Goal: Find contact information: Find contact information

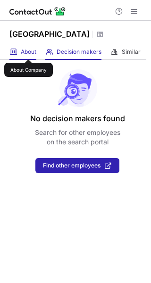
click at [28, 51] on span "About" at bounding box center [29, 52] width 16 height 8
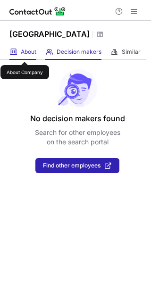
click at [24, 53] on span "About" at bounding box center [29, 52] width 16 height 8
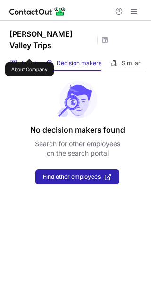
click at [29, 59] on span "About" at bounding box center [29, 63] width 16 height 8
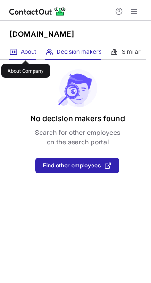
drag, startPoint x: 25, startPoint y: 52, endPoint x: 28, endPoint y: 56, distance: 5.1
click at [25, 52] on span "About" at bounding box center [29, 52] width 16 height 8
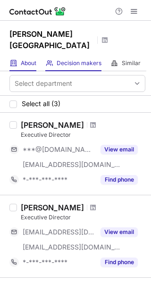
click at [27, 56] on div "About About Company" at bounding box center [22, 64] width 27 height 16
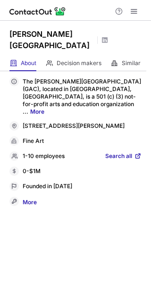
click at [127, 152] on span "Search all" at bounding box center [118, 156] width 27 height 8
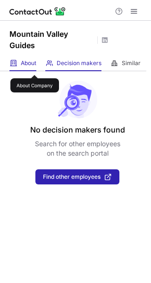
click at [34, 66] on span "About" at bounding box center [29, 63] width 16 height 8
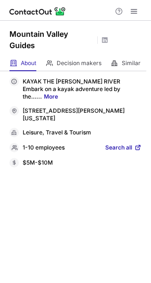
click at [107, 144] on span "Search all" at bounding box center [118, 148] width 27 height 8
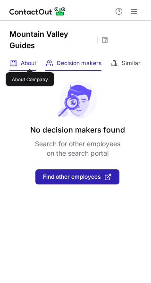
click at [30, 60] on span "About" at bounding box center [29, 63] width 16 height 8
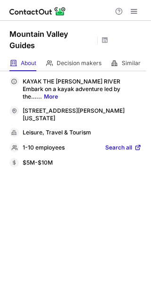
click at [122, 144] on span "Search all" at bounding box center [118, 148] width 27 height 8
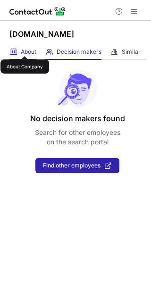
click at [24, 48] on span "About" at bounding box center [29, 52] width 16 height 8
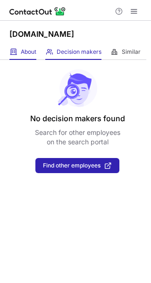
click at [30, 56] on div "About About Company" at bounding box center [22, 52] width 27 height 16
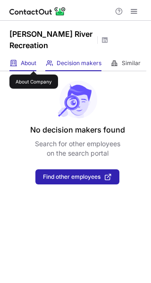
click at [33, 63] on span "About" at bounding box center [29, 63] width 16 height 8
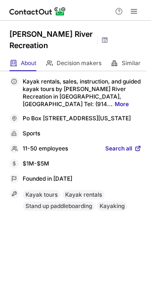
click at [112, 153] on span "Search all" at bounding box center [118, 149] width 27 height 8
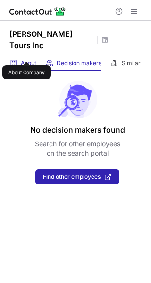
click at [26, 59] on span "About" at bounding box center [29, 63] width 16 height 8
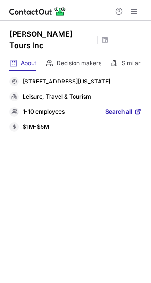
click at [121, 108] on span "Search all" at bounding box center [118, 112] width 27 height 8
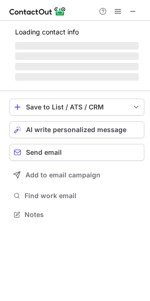
scroll to position [220, 150]
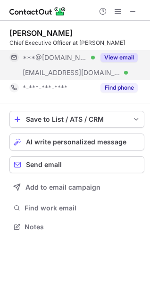
click at [117, 59] on button "View email" at bounding box center [118, 57] width 37 height 9
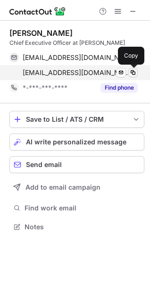
click at [133, 71] on span at bounding box center [133, 73] width 8 height 8
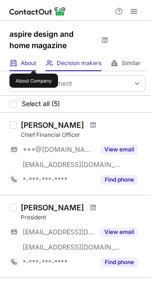
click at [28, 64] on span "About" at bounding box center [29, 63] width 16 height 8
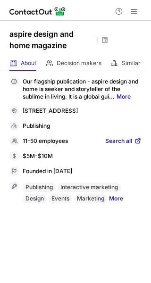
click at [114, 137] on div "11-50 employees Search all" at bounding box center [75, 140] width 132 height 9
click at [113, 142] on span "Search all" at bounding box center [118, 141] width 27 height 8
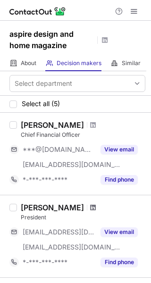
click at [90, 207] on span at bounding box center [93, 208] width 6 height 8
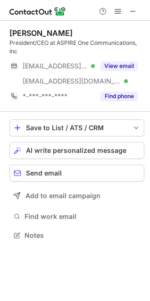
scroll to position [229, 150]
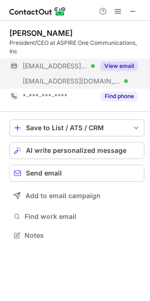
click at [127, 65] on button "View email" at bounding box center [118, 65] width 37 height 9
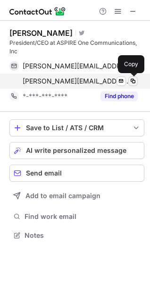
click at [133, 82] on span at bounding box center [133, 81] width 8 height 8
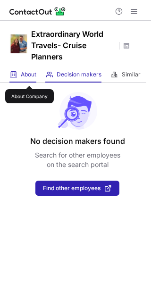
click at [29, 77] on span "About" at bounding box center [29, 75] width 16 height 8
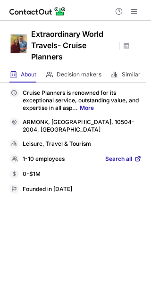
click at [123, 155] on span "Search all" at bounding box center [118, 159] width 27 height 8
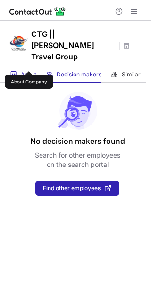
click at [29, 71] on span "About" at bounding box center [29, 75] width 16 height 8
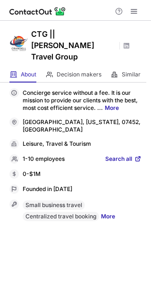
click at [121, 155] on span "Search all" at bounding box center [118, 159] width 27 height 8
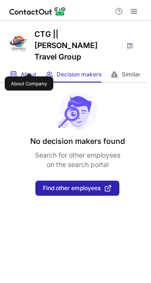
click at [29, 71] on span "About" at bounding box center [29, 75] width 16 height 8
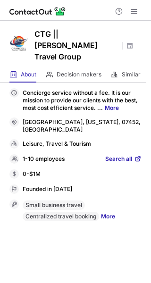
click at [122, 155] on span "Search all" at bounding box center [118, 159] width 27 height 8
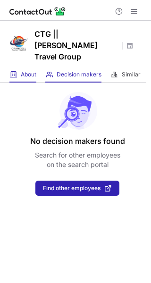
click at [24, 67] on div "About About Company" at bounding box center [22, 75] width 27 height 16
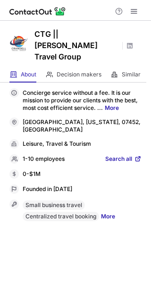
click at [110, 155] on span "Search all" at bounding box center [118, 159] width 27 height 8
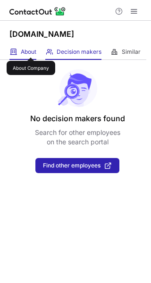
click at [31, 49] on span "About" at bounding box center [29, 52] width 16 height 8
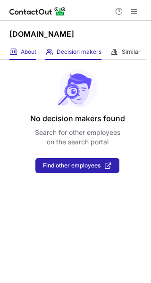
click at [33, 56] on div "About About Company" at bounding box center [22, 52] width 27 height 16
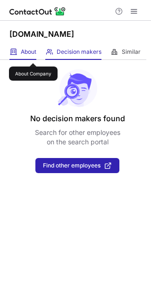
click at [32, 55] on span "About" at bounding box center [29, 52] width 16 height 8
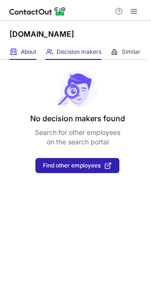
click at [33, 57] on div "About About Company" at bounding box center [22, 52] width 27 height 16
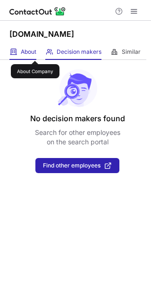
click at [35, 52] on span "About" at bounding box center [29, 52] width 16 height 8
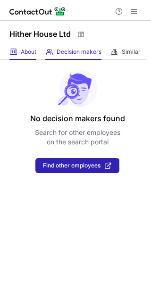
click at [22, 52] on span "About" at bounding box center [29, 52] width 16 height 8
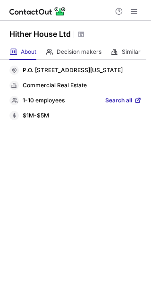
click at [112, 105] on span "Search all" at bounding box center [118, 101] width 27 height 8
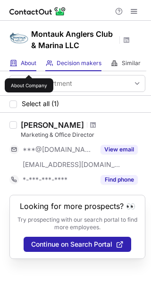
click at [29, 66] on span "About" at bounding box center [29, 63] width 16 height 8
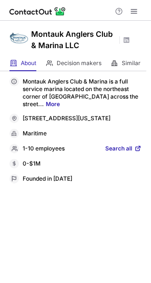
click at [122, 153] on span "Search all" at bounding box center [118, 149] width 27 height 8
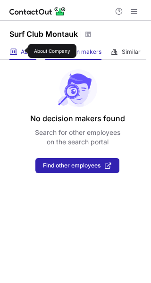
click at [22, 51] on span "About" at bounding box center [29, 52] width 16 height 8
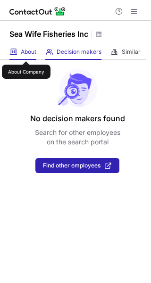
drag, startPoint x: 26, startPoint y: 53, endPoint x: 30, endPoint y: 57, distance: 5.7
click at [26, 53] on span "About" at bounding box center [29, 52] width 16 height 8
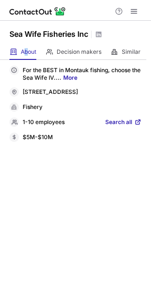
click at [115, 122] on span "Search all" at bounding box center [118, 122] width 27 height 8
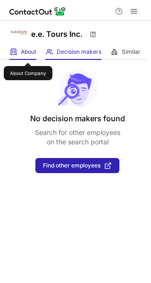
click at [28, 54] on span "About" at bounding box center [29, 52] width 16 height 8
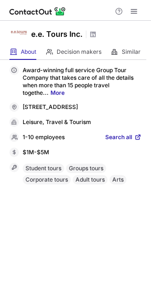
click at [112, 142] on span "Search all" at bounding box center [118, 137] width 27 height 8
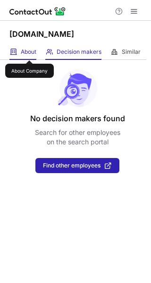
click at [29, 52] on span "About" at bounding box center [29, 52] width 16 height 8
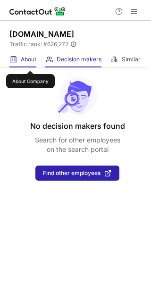
click at [30, 62] on span "About" at bounding box center [29, 60] width 16 height 8
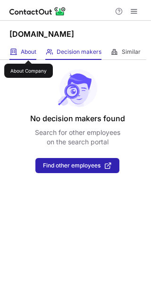
click at [28, 52] on span "About" at bounding box center [29, 52] width 16 height 8
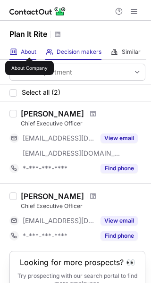
click at [29, 49] on span "About" at bounding box center [29, 52] width 16 height 8
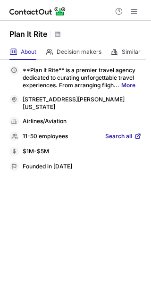
click at [110, 138] on span "Search all" at bounding box center [118, 136] width 27 height 8
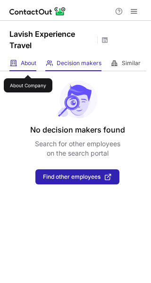
click at [28, 66] on span "About" at bounding box center [29, 63] width 16 height 8
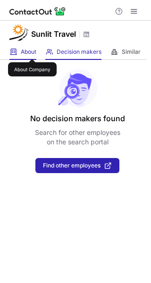
click at [32, 50] on span "About" at bounding box center [29, 52] width 16 height 8
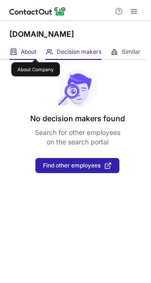
click at [35, 50] on span "About" at bounding box center [29, 52] width 16 height 8
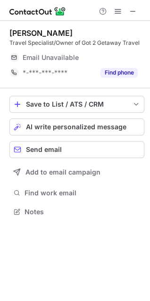
scroll to position [205, 150]
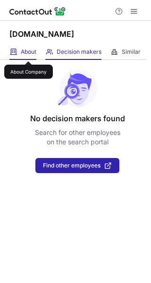
click at [28, 53] on span "About" at bounding box center [29, 52] width 16 height 8
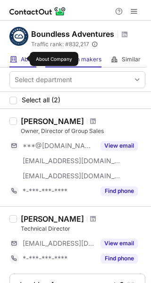
drag, startPoint x: 24, startPoint y: 59, endPoint x: 32, endPoint y: 65, distance: 10.7
click at [24, 59] on span "About" at bounding box center [29, 60] width 16 height 8
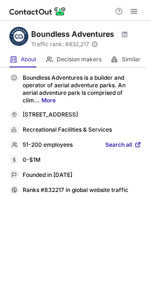
click at [123, 145] on span "Search all" at bounding box center [118, 145] width 27 height 8
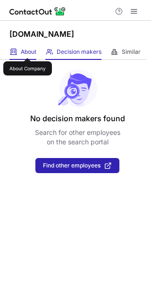
click at [27, 49] on span "About" at bounding box center [29, 52] width 16 height 8
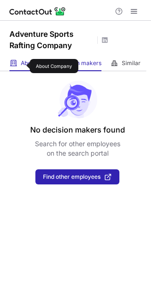
click at [24, 66] on span "About" at bounding box center [29, 63] width 16 height 8
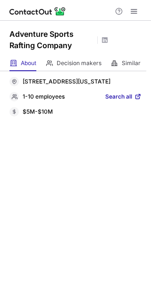
click at [109, 101] on span "Search all" at bounding box center [118, 97] width 27 height 8
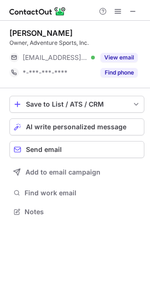
scroll to position [205, 150]
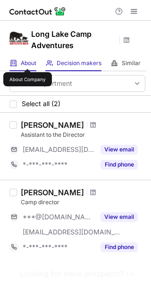
drag, startPoint x: 27, startPoint y: 60, endPoint x: 32, endPoint y: 67, distance: 8.5
click at [27, 62] on span "About" at bounding box center [29, 63] width 16 height 8
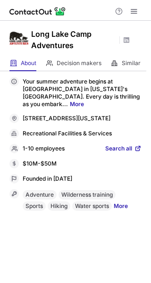
click at [116, 152] on span "Search all" at bounding box center [118, 149] width 27 height 8
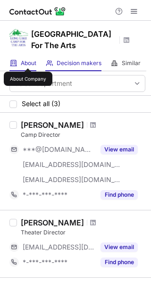
click at [28, 60] on span "About" at bounding box center [29, 63] width 16 height 8
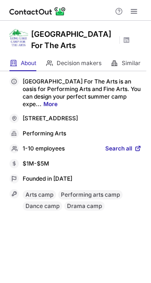
click at [123, 153] on span "Search all" at bounding box center [118, 149] width 27 height 8
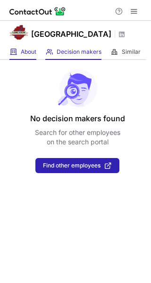
click at [36, 54] on span "About" at bounding box center [29, 52] width 16 height 8
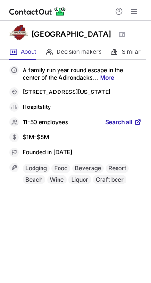
click at [114, 127] on span "Search all" at bounding box center [118, 122] width 27 height 8
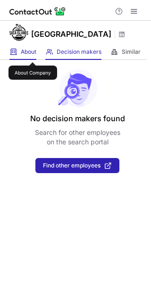
click at [33, 54] on span "About" at bounding box center [29, 52] width 16 height 8
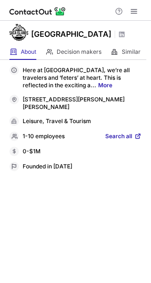
click at [114, 132] on span "Search all" at bounding box center [118, 136] width 27 height 8
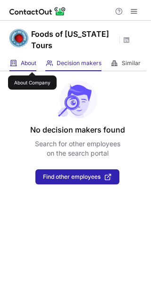
click at [32, 64] on span "About" at bounding box center [29, 63] width 16 height 8
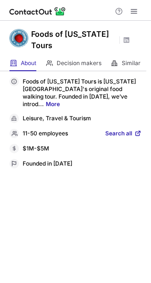
click at [110, 130] on span "Search all" at bounding box center [118, 134] width 27 height 8
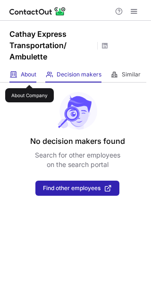
click at [29, 76] on span "About" at bounding box center [29, 75] width 16 height 8
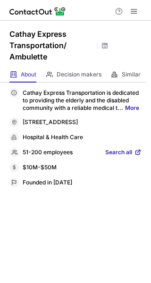
click at [115, 150] on span "Search all" at bounding box center [118, 152] width 27 height 8
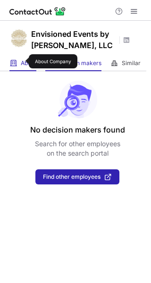
click at [23, 61] on span "About" at bounding box center [29, 63] width 16 height 8
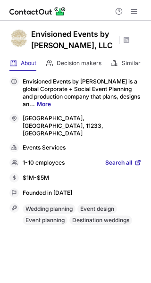
click at [114, 159] on span "Search all" at bounding box center [118, 163] width 27 height 8
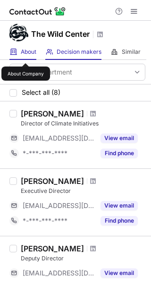
click at [24, 55] on span "About" at bounding box center [29, 52] width 16 height 8
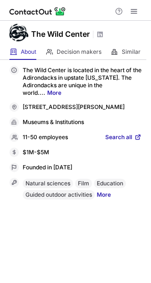
click at [116, 142] on span "Search all" at bounding box center [118, 137] width 27 height 8
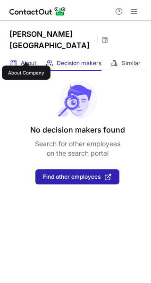
click at [28, 59] on span "About" at bounding box center [29, 63] width 16 height 8
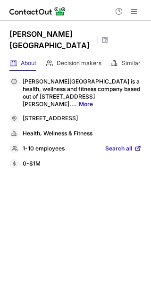
click at [122, 145] on span "Search all" at bounding box center [118, 149] width 27 height 8
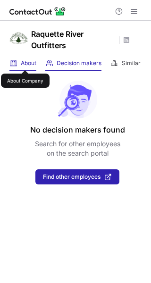
click at [25, 62] on span "About" at bounding box center [29, 63] width 16 height 8
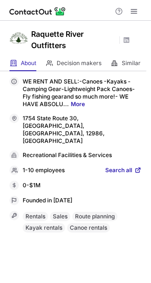
click at [120, 166] on span "Search all" at bounding box center [118, 170] width 27 height 8
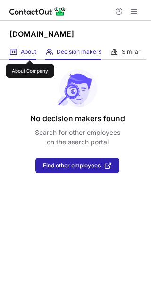
click at [30, 52] on span "About" at bounding box center [29, 52] width 16 height 8
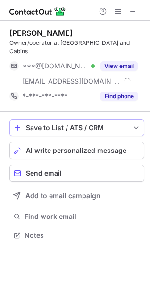
scroll to position [220, 150]
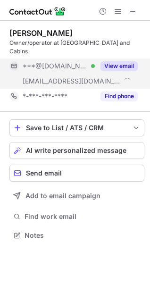
click at [123, 58] on div "View email" at bounding box center [116, 65] width 43 height 15
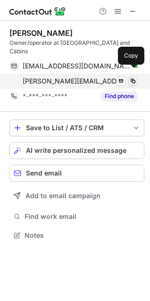
click at [131, 77] on span at bounding box center [133, 81] width 8 height 8
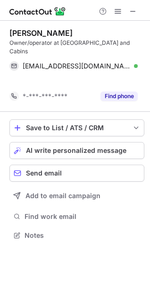
scroll to position [205, 150]
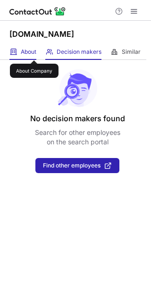
click at [34, 52] on span "About" at bounding box center [29, 52] width 16 height 8
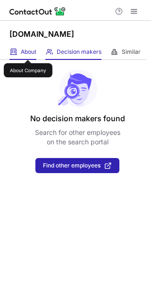
click at [27, 51] on span "About" at bounding box center [29, 52] width 16 height 8
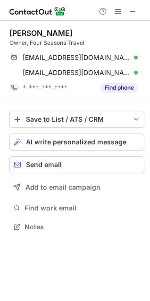
scroll to position [220, 150]
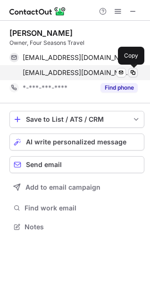
click at [134, 71] on span at bounding box center [133, 73] width 8 height 8
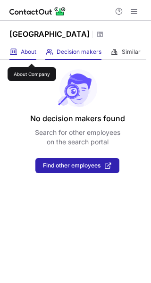
click at [32, 55] on span "About" at bounding box center [29, 52] width 16 height 8
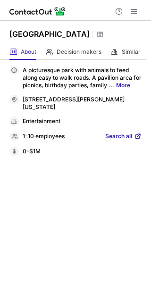
click at [112, 137] on span "Search all" at bounding box center [118, 136] width 27 height 8
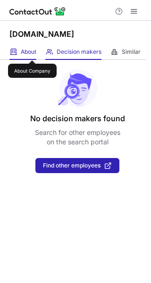
click at [32, 51] on span "About" at bounding box center [29, 52] width 16 height 8
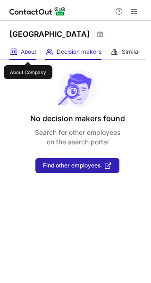
click at [28, 53] on span "About" at bounding box center [29, 52] width 16 height 8
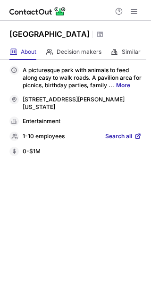
click at [124, 139] on span "Search all" at bounding box center [118, 136] width 27 height 8
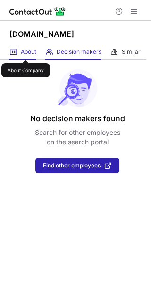
drag, startPoint x: 25, startPoint y: 51, endPoint x: 36, endPoint y: 59, distance: 13.5
click at [25, 51] on span "About" at bounding box center [29, 52] width 16 height 8
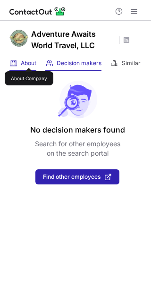
click at [29, 59] on span "About" at bounding box center [29, 63] width 16 height 8
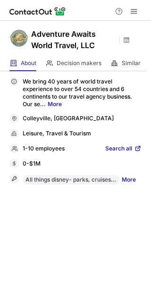
click at [117, 147] on span "Search all" at bounding box center [118, 149] width 27 height 8
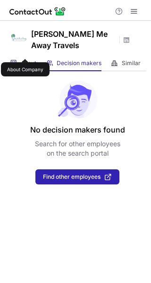
click at [25, 59] on span "About" at bounding box center [29, 63] width 16 height 8
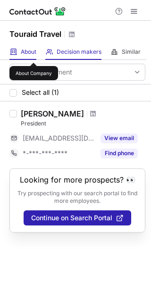
click at [31, 53] on span "About" at bounding box center [29, 52] width 16 height 8
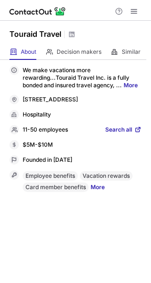
click at [118, 134] on span "Search all" at bounding box center [118, 130] width 27 height 8
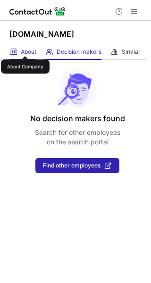
click at [25, 48] on span "About" at bounding box center [29, 52] width 16 height 8
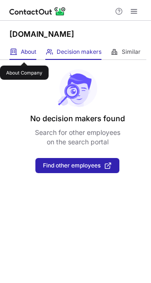
click at [24, 53] on span "About" at bounding box center [29, 52] width 16 height 8
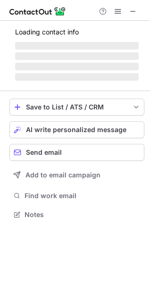
scroll to position [220, 150]
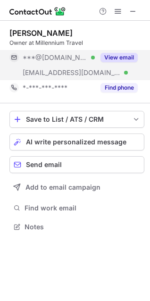
click at [120, 55] on button "View email" at bounding box center [118, 57] width 37 height 9
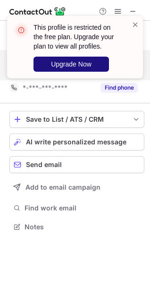
click at [86, 65] on span "Upgrade Now" at bounding box center [71, 64] width 41 height 8
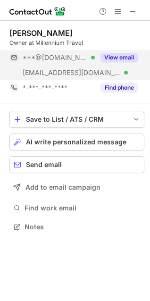
click at [127, 57] on button "View email" at bounding box center [118, 57] width 37 height 9
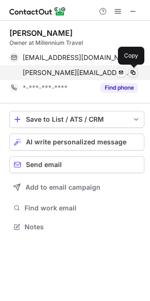
click at [132, 73] on span at bounding box center [133, 73] width 8 height 8
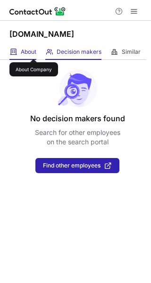
click at [33, 50] on span "About" at bounding box center [29, 52] width 16 height 8
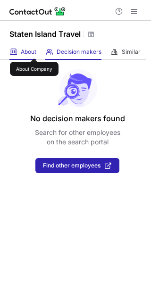
click at [34, 50] on span "About" at bounding box center [29, 52] width 16 height 8
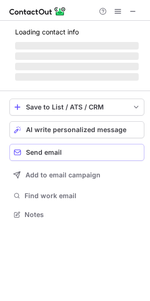
scroll to position [213, 150]
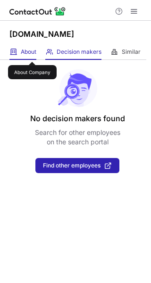
click at [30, 52] on span "About" at bounding box center [29, 52] width 16 height 8
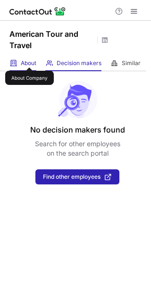
click at [29, 59] on span "About" at bounding box center [29, 63] width 16 height 8
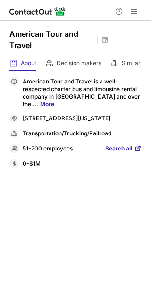
click at [114, 153] on span "Search all" at bounding box center [118, 149] width 27 height 8
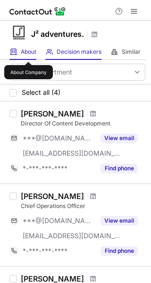
click at [28, 53] on span "About" at bounding box center [29, 52] width 16 height 8
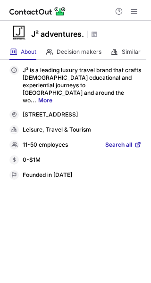
click at [126, 143] on span "Search all" at bounding box center [118, 145] width 27 height 8
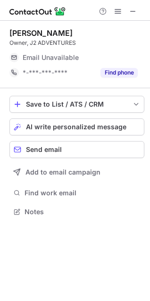
scroll to position [205, 150]
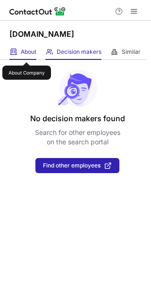
click at [26, 53] on span "About" at bounding box center [29, 52] width 16 height 8
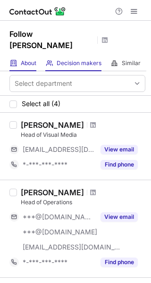
click at [23, 56] on div "About About Company" at bounding box center [22, 64] width 27 height 16
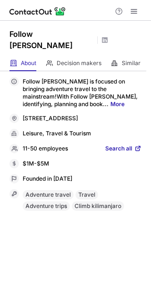
click at [114, 145] on span "Search all" at bounding box center [118, 149] width 27 height 8
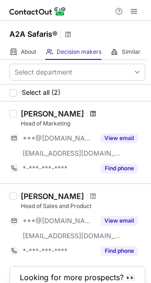
click at [90, 114] on span at bounding box center [93, 114] width 6 height 8
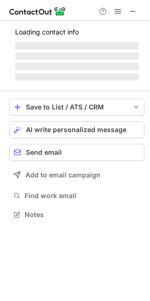
scroll to position [220, 150]
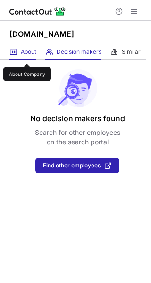
click at [35, 52] on span "About" at bounding box center [29, 52] width 16 height 8
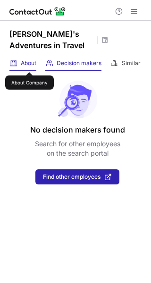
click at [29, 63] on span "About" at bounding box center [29, 63] width 16 height 8
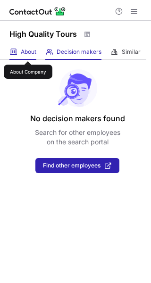
click at [28, 53] on span "About" at bounding box center [29, 52] width 16 height 8
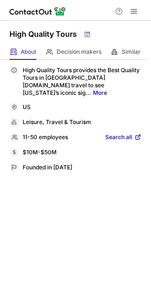
click at [108, 133] on span "Search all" at bounding box center [118, 137] width 27 height 8
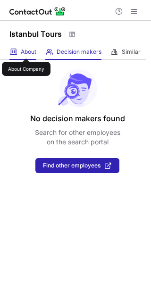
click at [27, 49] on span "About" at bounding box center [29, 52] width 16 height 8
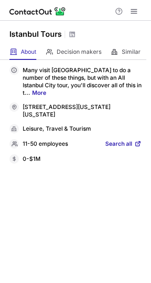
click at [112, 140] on span "Search all" at bounding box center [118, 144] width 27 height 8
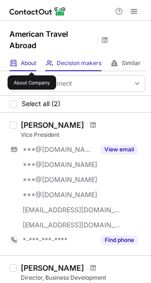
click at [32, 64] on span "About" at bounding box center [29, 63] width 16 height 8
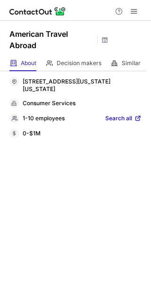
click at [109, 118] on span "Search all" at bounding box center [118, 118] width 27 height 8
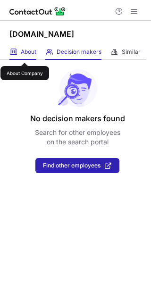
click at [24, 54] on span "About" at bounding box center [29, 52] width 16 height 8
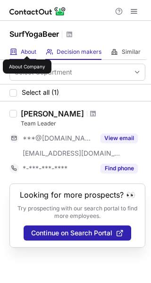
click at [27, 48] on span "About" at bounding box center [29, 52] width 16 height 8
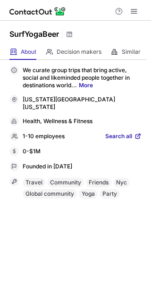
click at [119, 132] on span "Search all" at bounding box center [118, 136] width 27 height 8
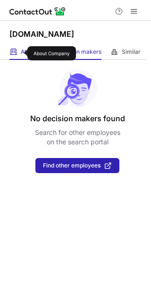
click at [21, 53] on span "About" at bounding box center [29, 52] width 16 height 8
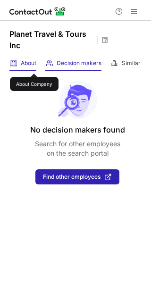
click at [33, 68] on div "About About Company" at bounding box center [22, 64] width 27 height 16
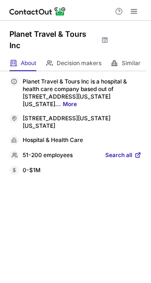
click at [114, 155] on span "Search all" at bounding box center [118, 155] width 27 height 8
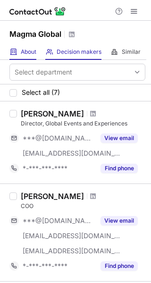
click at [29, 47] on div "About About Company" at bounding box center [22, 52] width 27 height 16
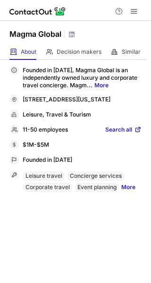
click at [119, 134] on span "Search all" at bounding box center [118, 130] width 27 height 8
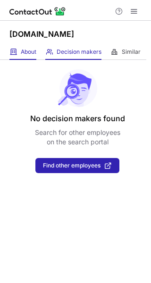
click at [25, 57] on div "About About Company" at bounding box center [22, 52] width 27 height 16
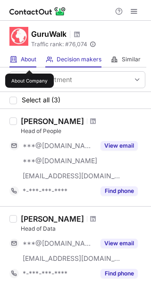
click at [29, 62] on span "About" at bounding box center [29, 60] width 16 height 8
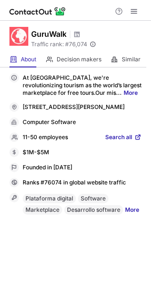
click at [127, 139] on span "Search all" at bounding box center [118, 137] width 27 height 8
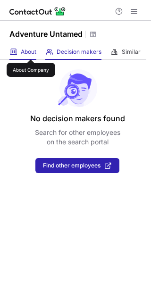
click at [31, 51] on span "About" at bounding box center [29, 52] width 16 height 8
